Goal: Task Accomplishment & Management: Manage account settings

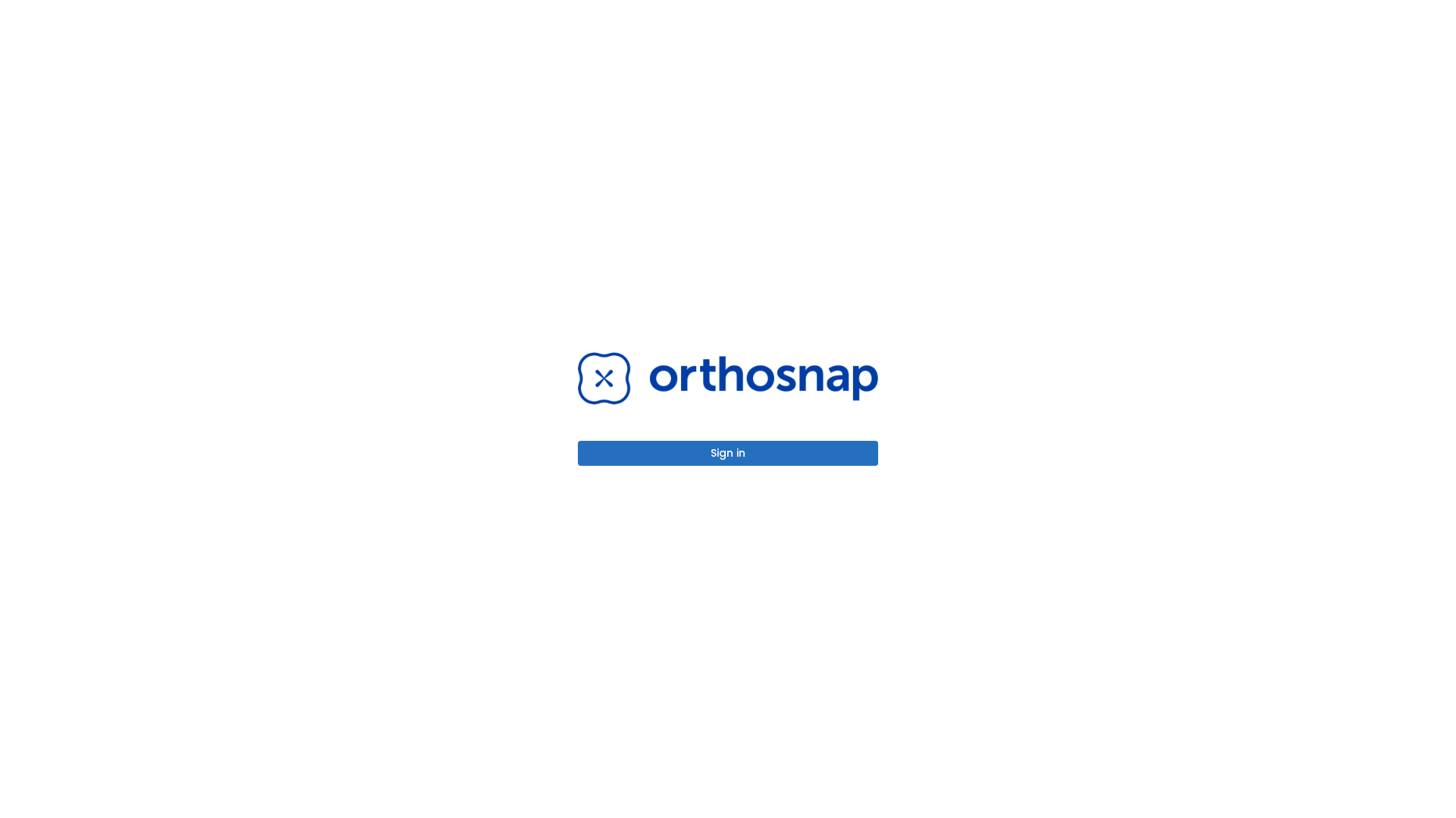
click at [728, 453] on button "Sign in" at bounding box center [728, 453] width 300 height 25
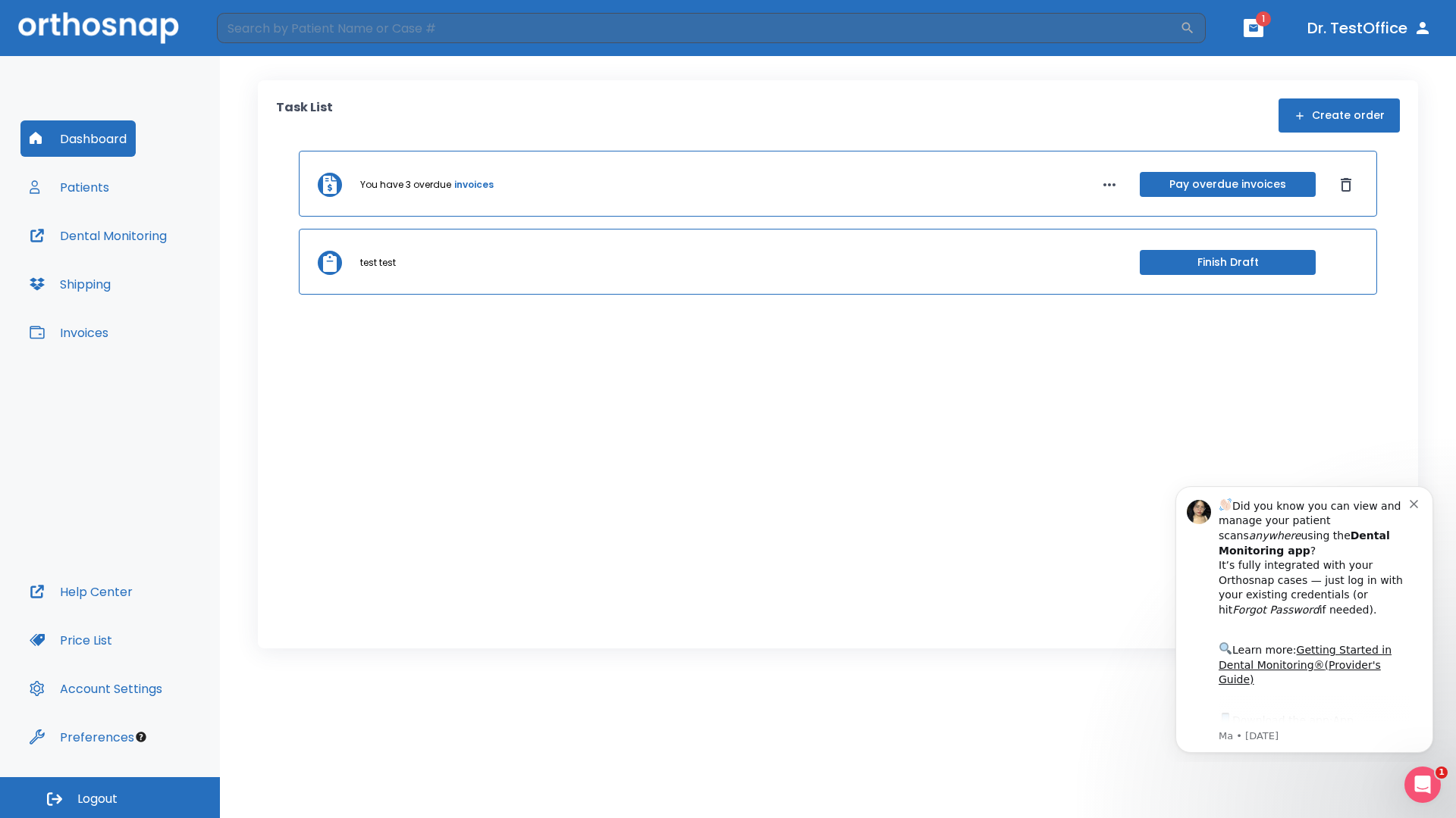
click at [110, 798] on span "Logout" at bounding box center [98, 799] width 41 height 17
